Goal: Task Accomplishment & Management: Manage account settings

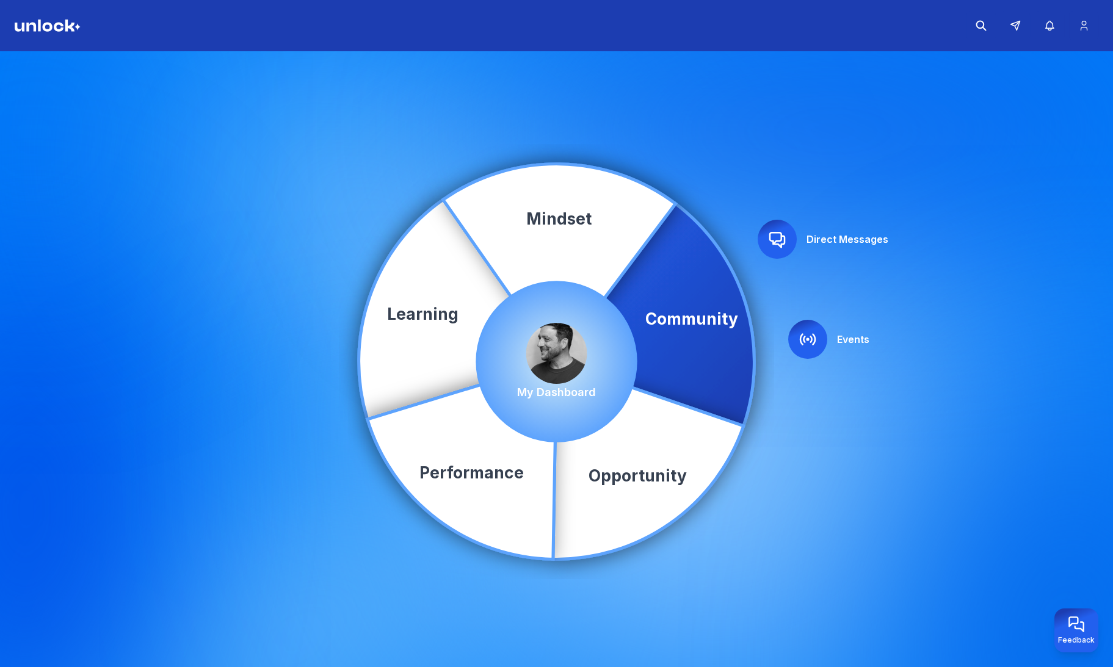
click at [798, 334] on div at bounding box center [807, 339] width 39 height 39
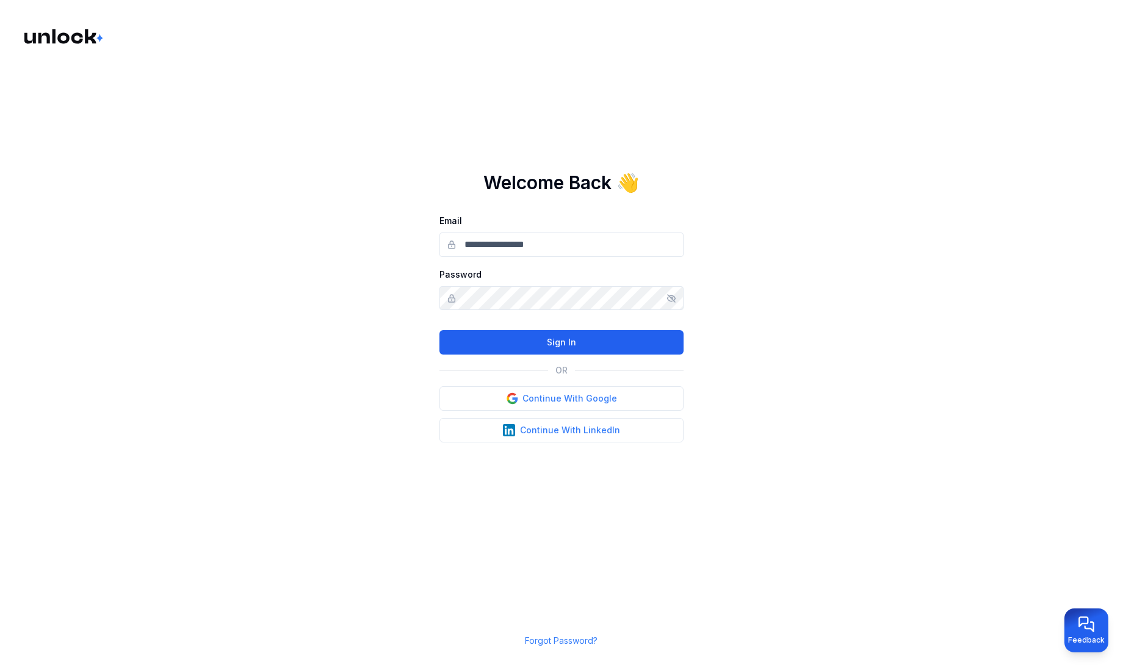
type input "**********"
click at [577, 344] on button "Sign In" at bounding box center [561, 342] width 244 height 24
